Goal: Find specific page/section: Find specific page/section

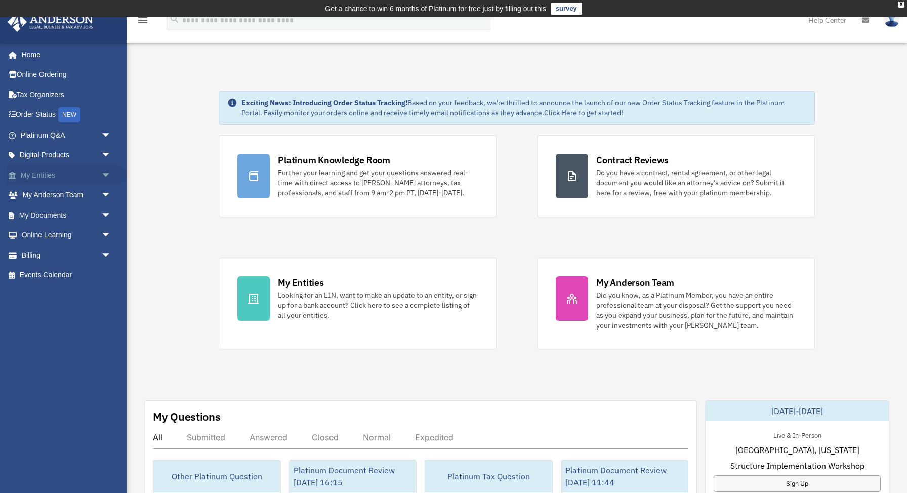
click at [107, 175] on span "arrow_drop_down" at bounding box center [111, 175] width 20 height 21
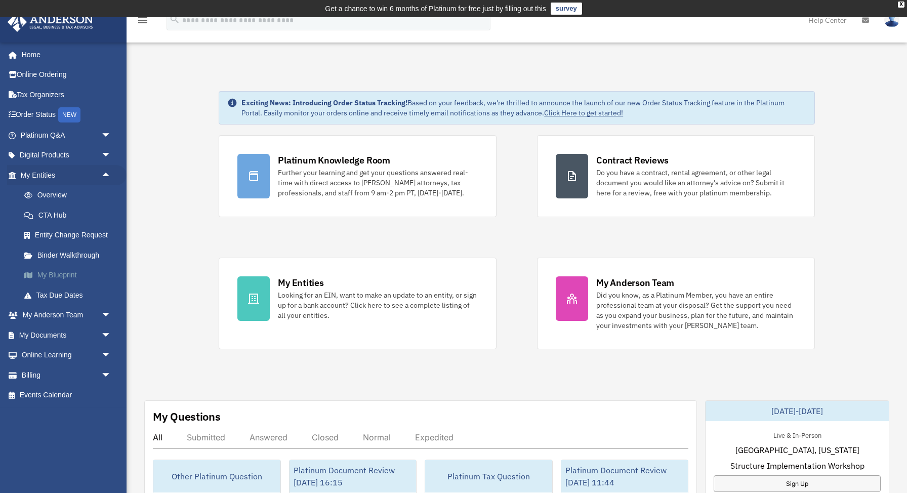
click at [62, 276] on link "My Blueprint" at bounding box center [70, 275] width 112 height 20
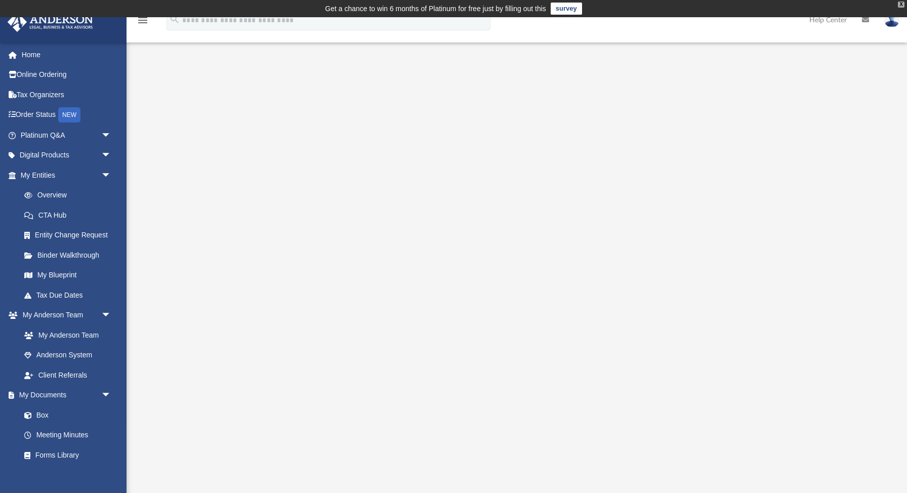
click at [904, 3] on div "X" at bounding box center [901, 5] width 7 height 6
